Goal: Task Accomplishment & Management: Manage account settings

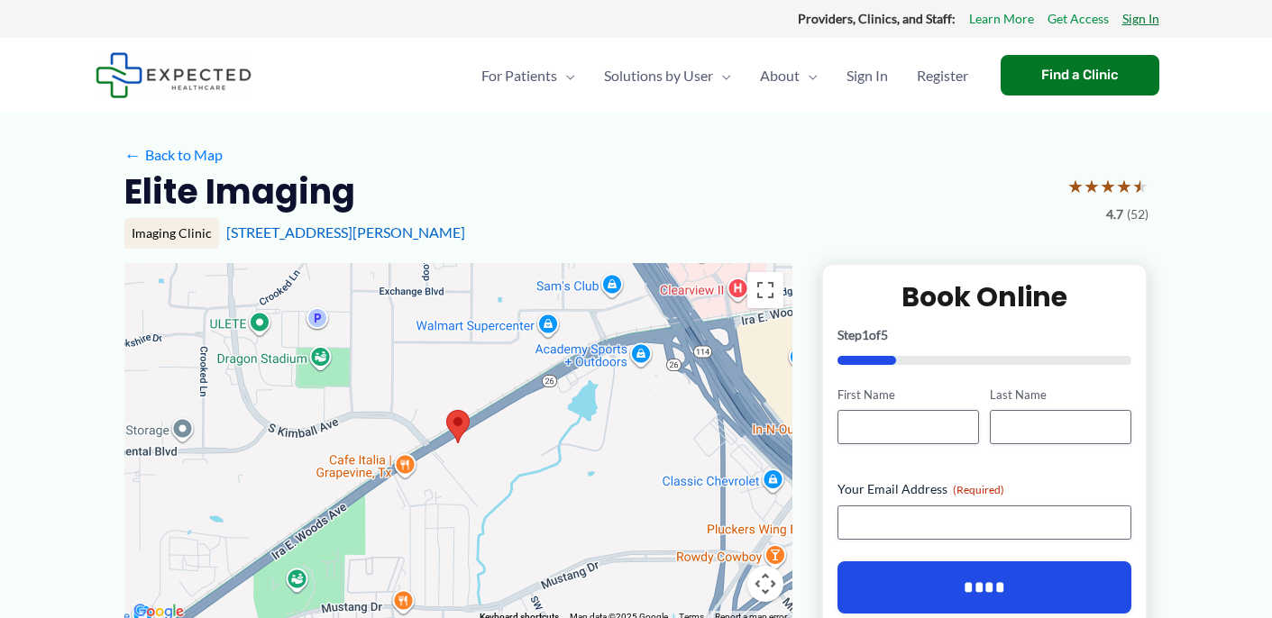
click at [1137, 21] on link "Sign In" at bounding box center [1140, 18] width 37 height 23
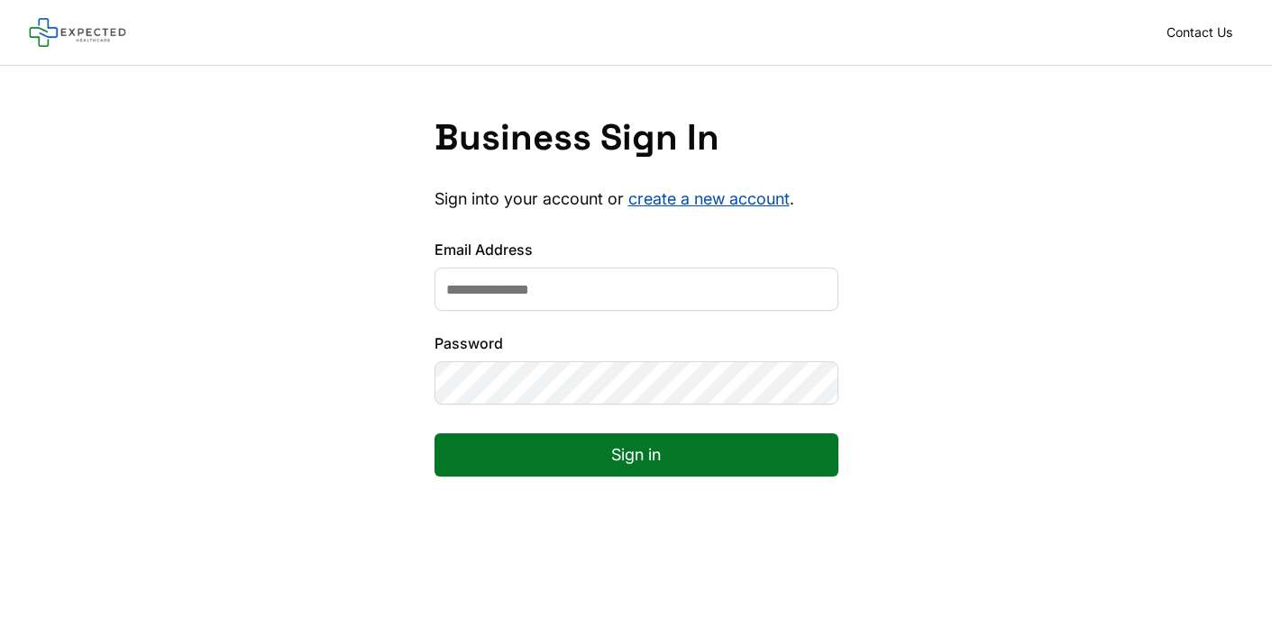
click at [553, 289] on input "Email Address" at bounding box center [636, 289] width 404 height 43
type input "**********"
click at [434, 434] on button "Sign in" at bounding box center [636, 455] width 404 height 43
